Goal: Obtain resource: Download file/media

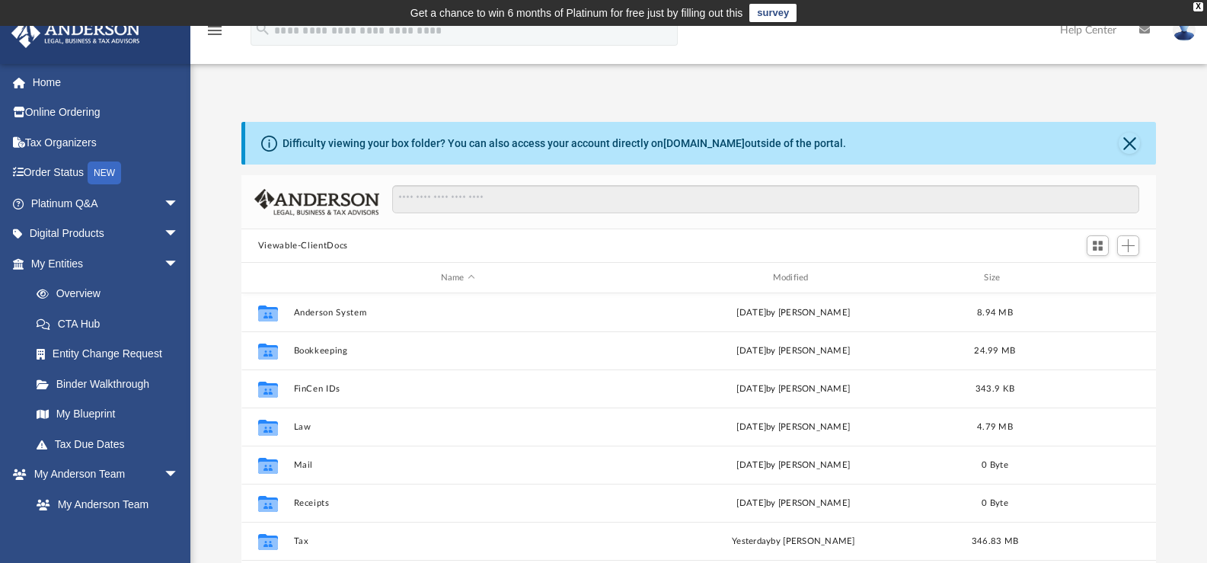
scroll to position [335, 903]
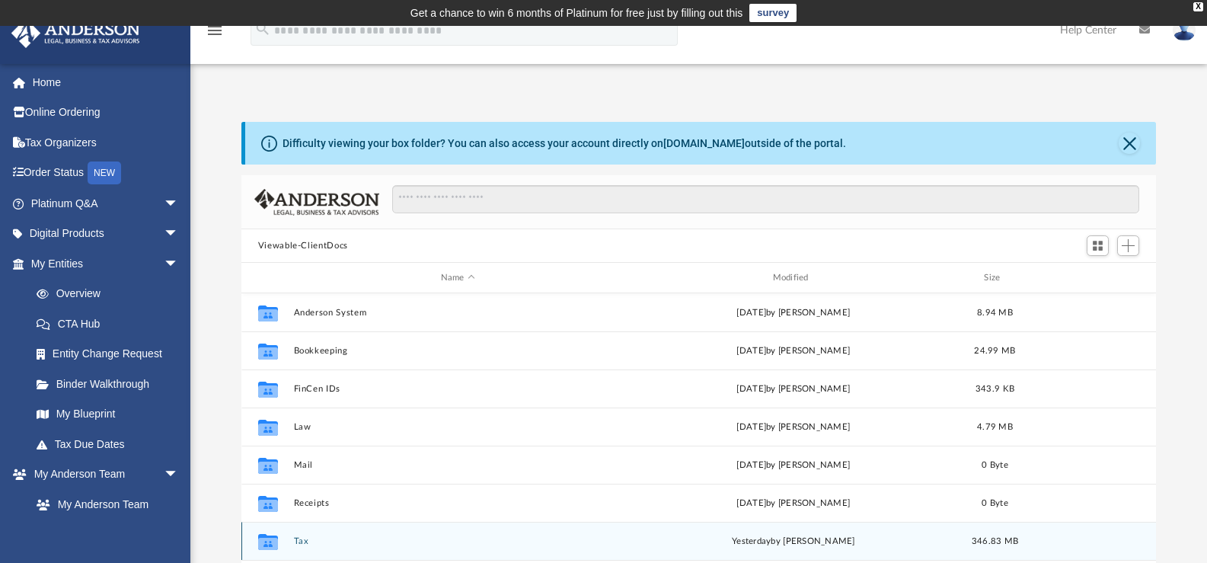
click at [324, 538] on button "Tax" at bounding box center [457, 541] width 329 height 10
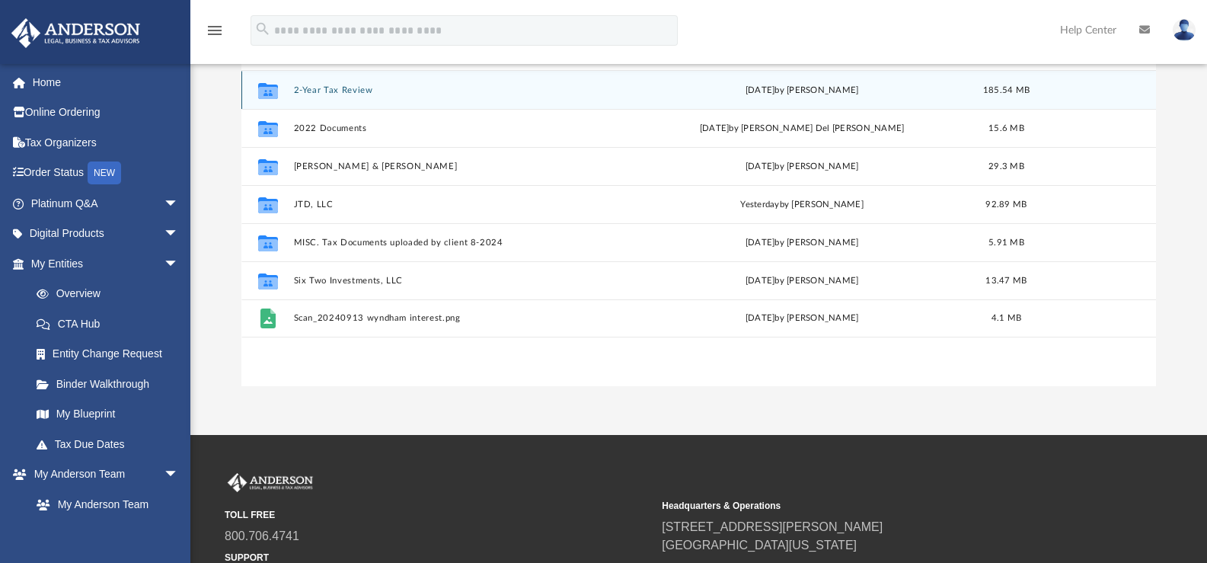
scroll to position [223, 0]
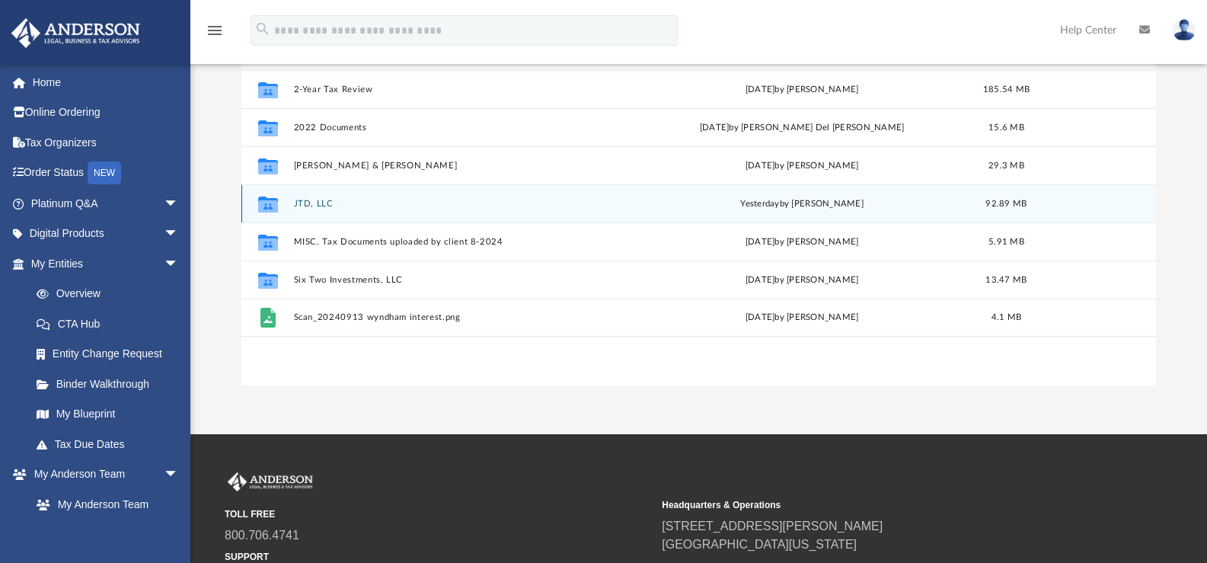
click at [299, 202] on button "JTD, LLC" at bounding box center [460, 204] width 334 height 10
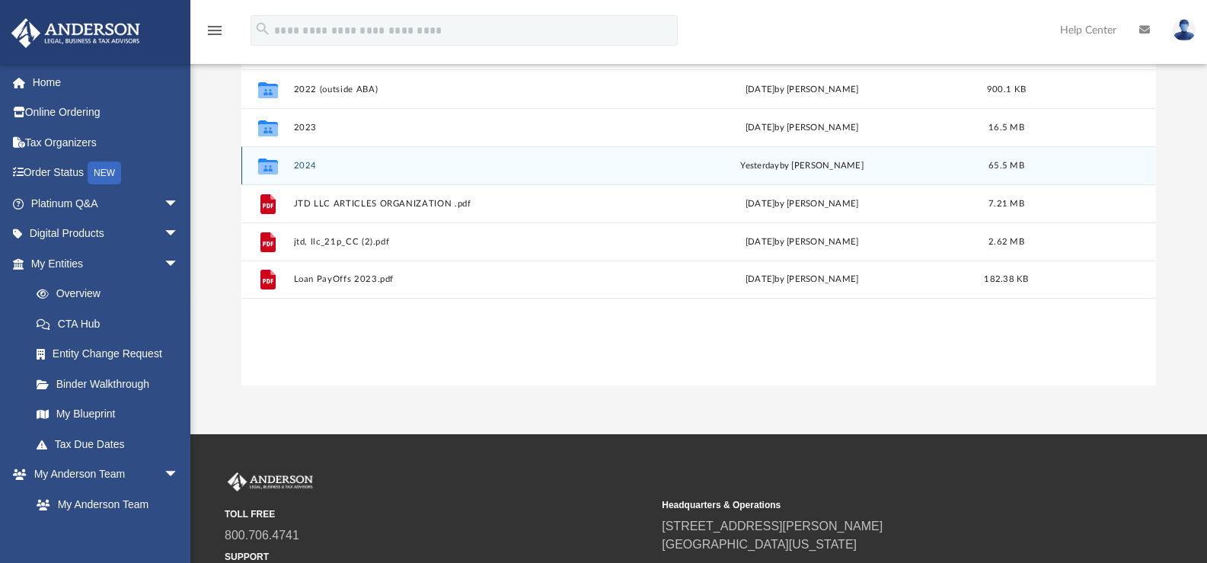
click at [363, 161] on button "2024" at bounding box center [460, 166] width 334 height 10
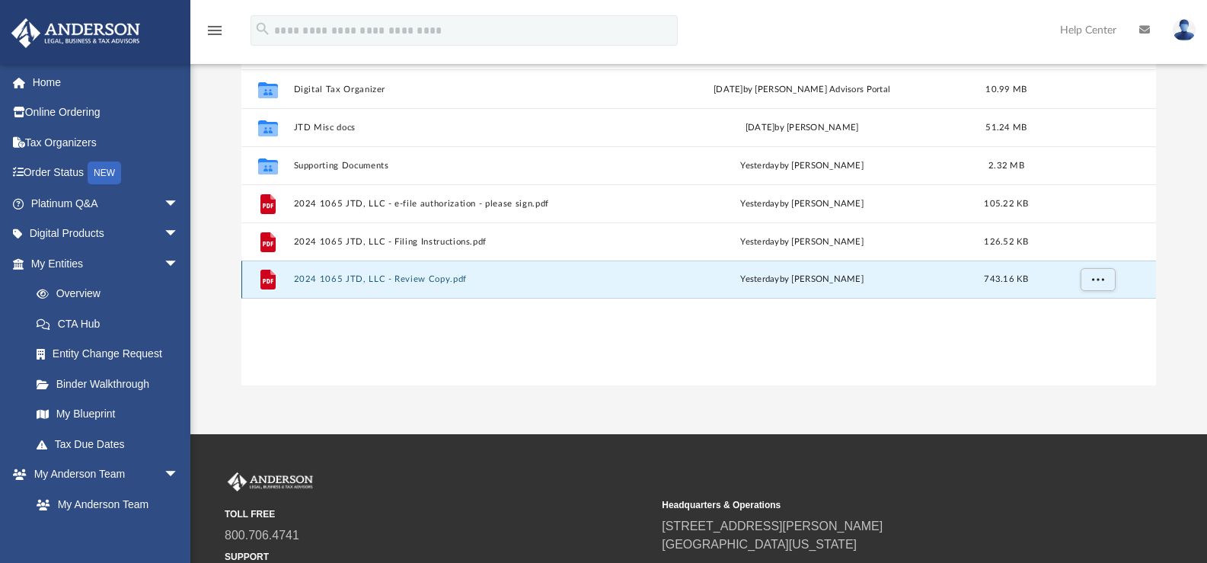
click at [317, 283] on button "2024 1065 JTD, LLC - Review Copy.pdf" at bounding box center [460, 279] width 334 height 10
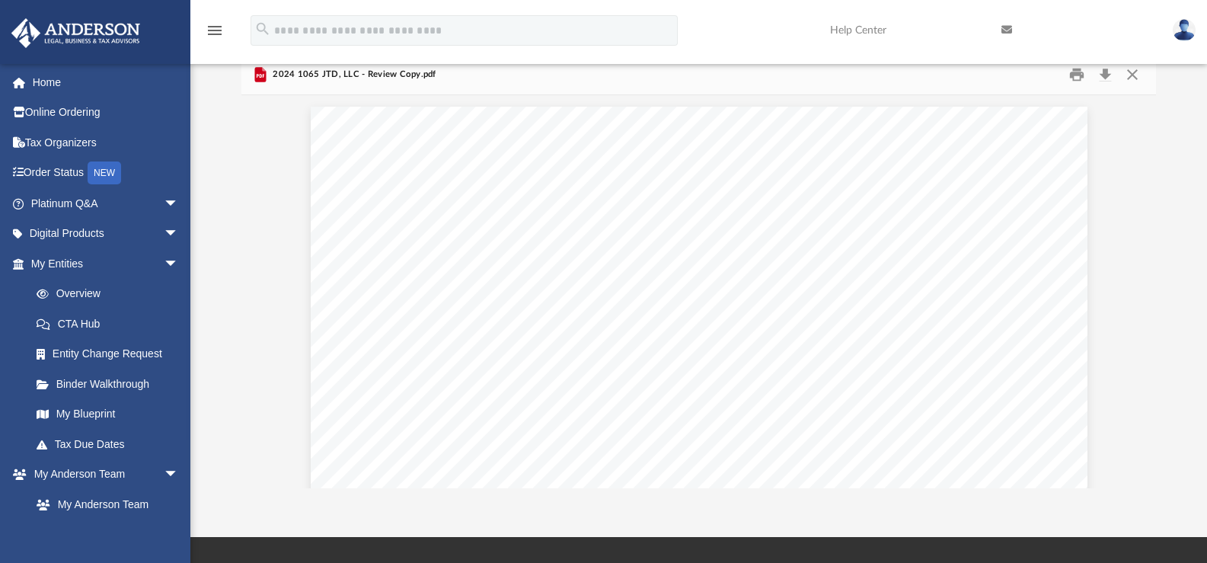
scroll to position [0, 0]
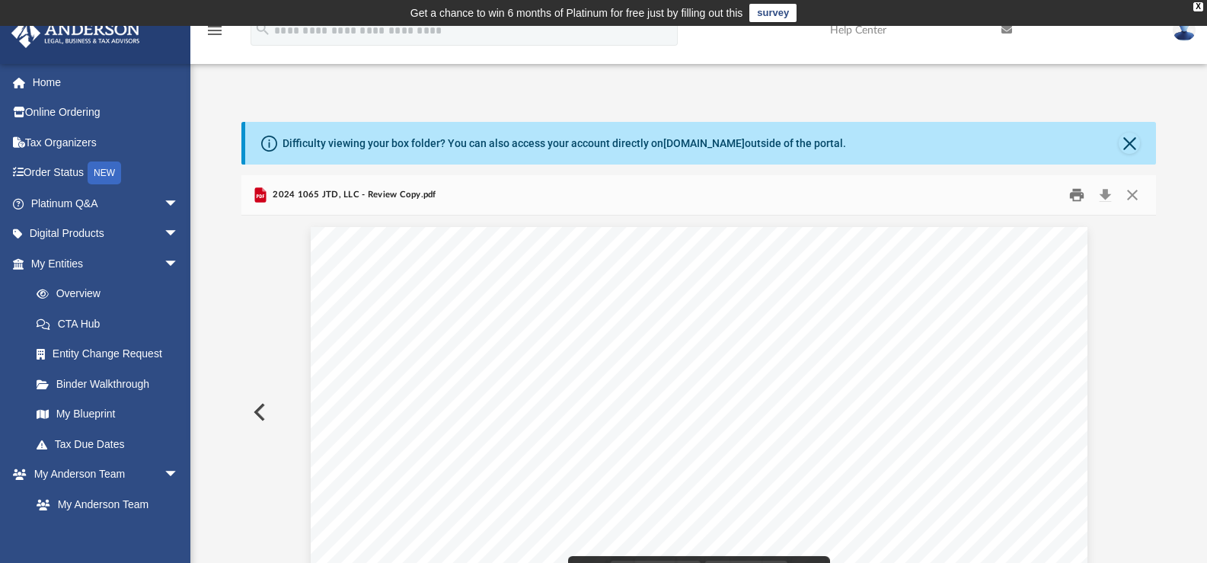
click at [1070, 199] on button "Print" at bounding box center [1077, 196] width 30 height 24
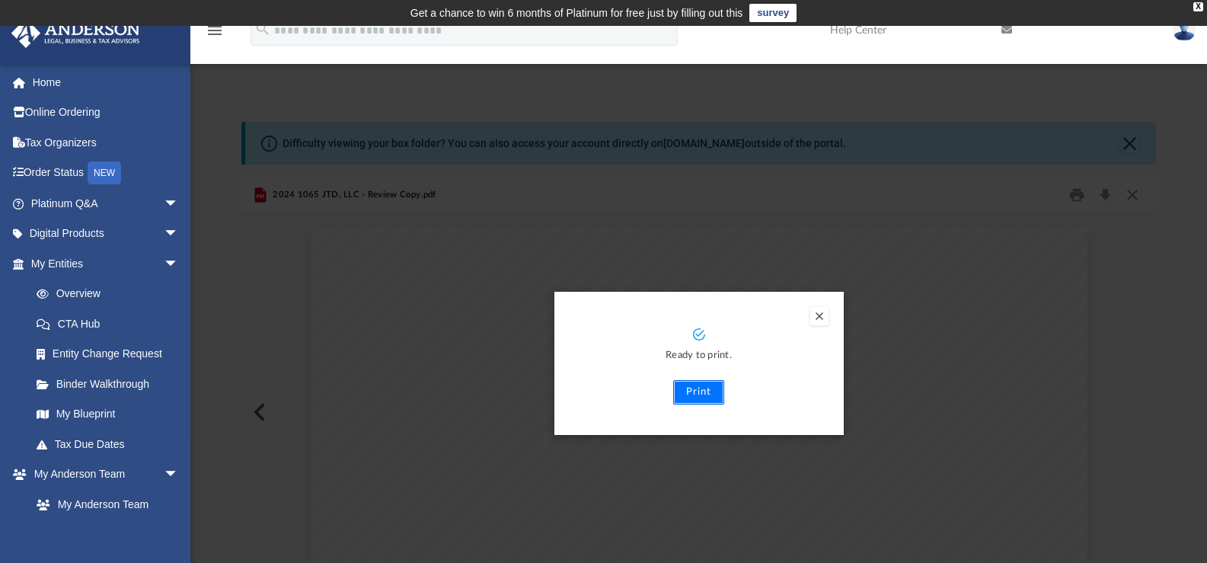
click at [707, 398] on button "Print" at bounding box center [698, 392] width 51 height 24
